Goal: Check status

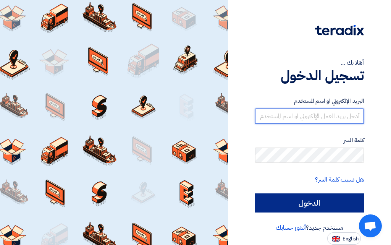
type input "[EMAIL_ADDRESS][DOMAIN_NAME]"
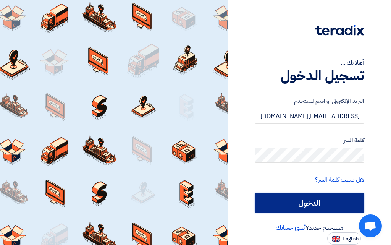
click at [296, 203] on input "الدخول" at bounding box center [309, 202] width 109 height 19
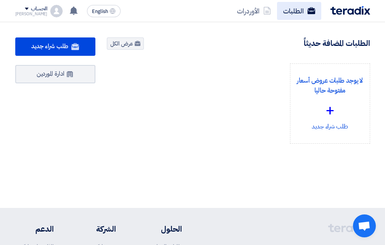
click at [291, 13] on link "الطلبات" at bounding box center [299, 11] width 44 height 18
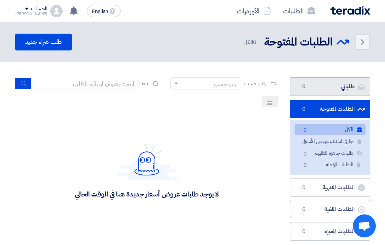
click at [335, 87] on link "طلباتي طلباتي 0" at bounding box center [330, 86] width 80 height 19
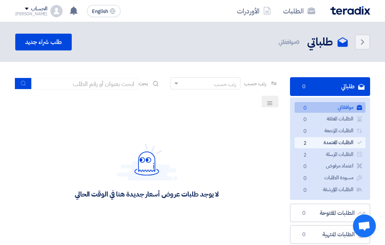
click at [328, 143] on link "الطلبات المعتمدة الطلبات المعتمدة 2" at bounding box center [330, 142] width 71 height 11
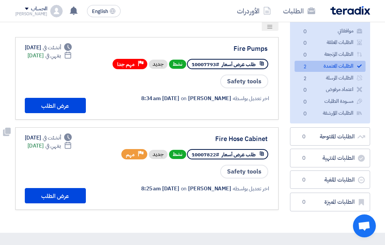
scroll to position [38, 0]
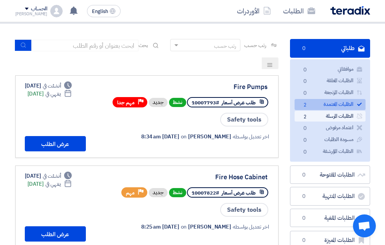
click at [314, 116] on link "الطلبات المرسلة الطلبات المرسلة 2" at bounding box center [330, 116] width 71 height 11
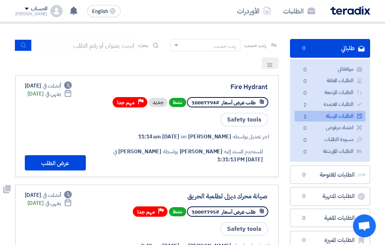
scroll to position [76, 0]
